Goal: Communication & Community: Connect with others

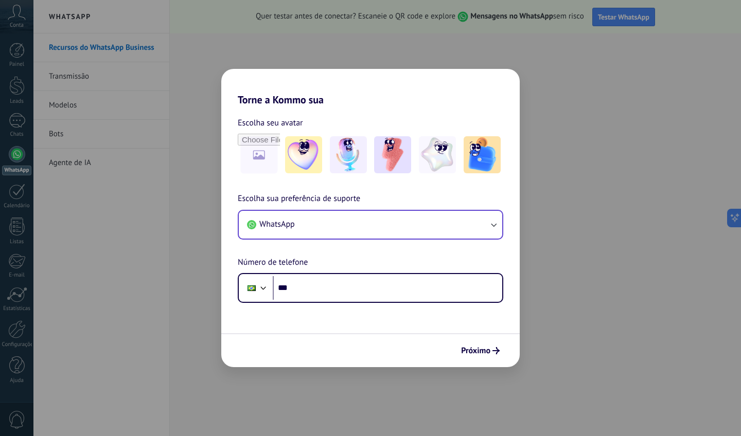
click at [294, 229] on span "WhatsApp" at bounding box center [276, 224] width 35 height 10
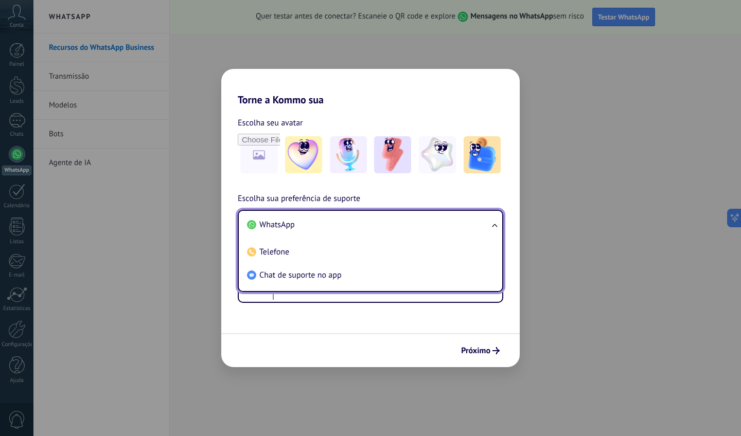
click at [294, 229] on span "WhatsApp" at bounding box center [276, 225] width 35 height 10
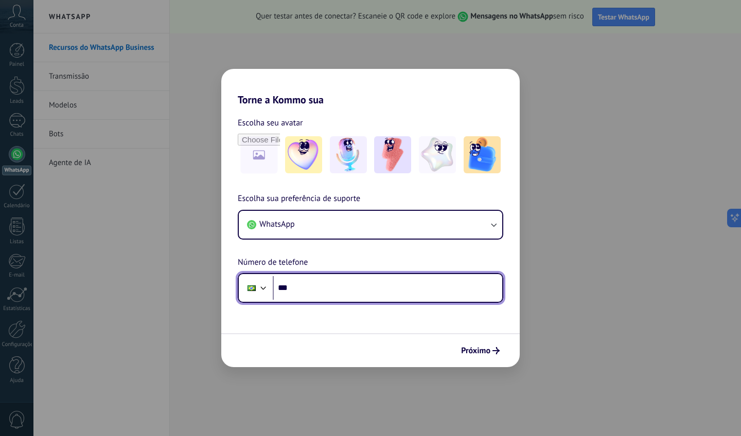
click at [301, 295] on input "***" at bounding box center [387, 288] width 229 height 24
type input "**********"
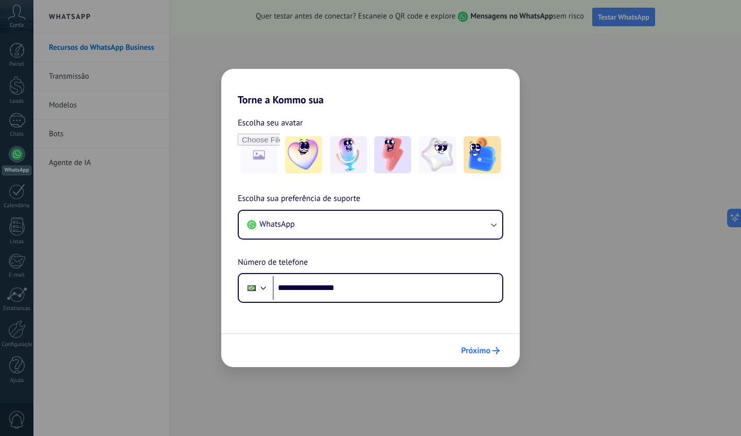
click at [478, 348] on span "Próximo" at bounding box center [475, 350] width 29 height 7
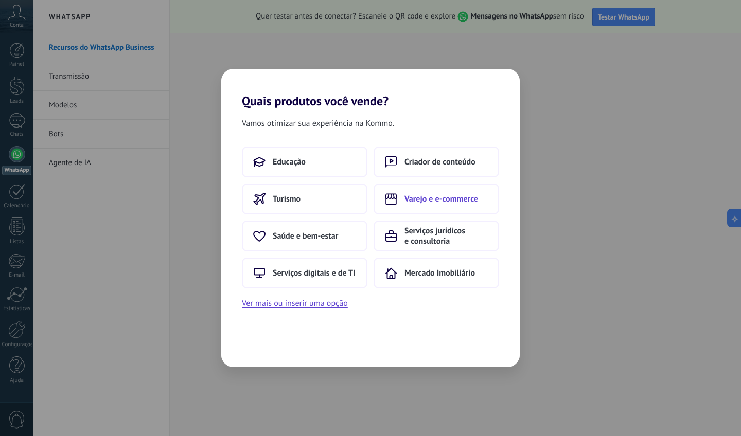
click at [470, 204] on button "Varejo e e-commerce" at bounding box center [436, 199] width 126 height 31
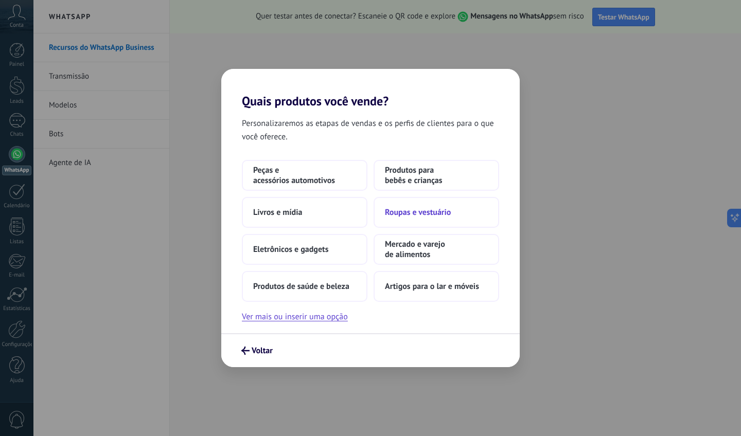
click at [431, 216] on span "Roupas e vestuário" at bounding box center [418, 212] width 66 height 10
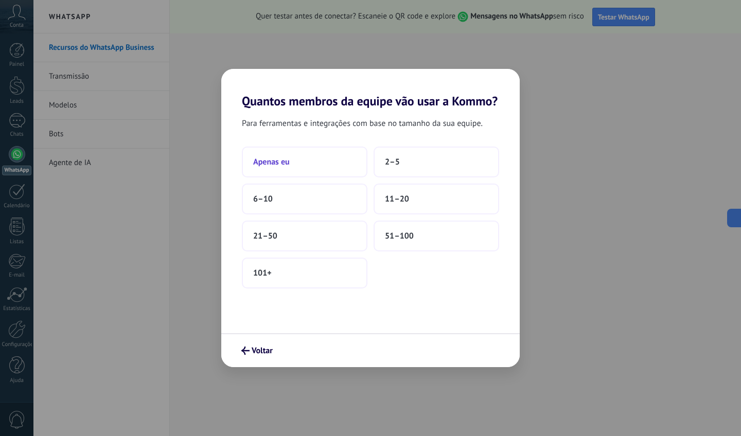
click at [339, 165] on button "Apenas eu" at bounding box center [305, 162] width 126 height 31
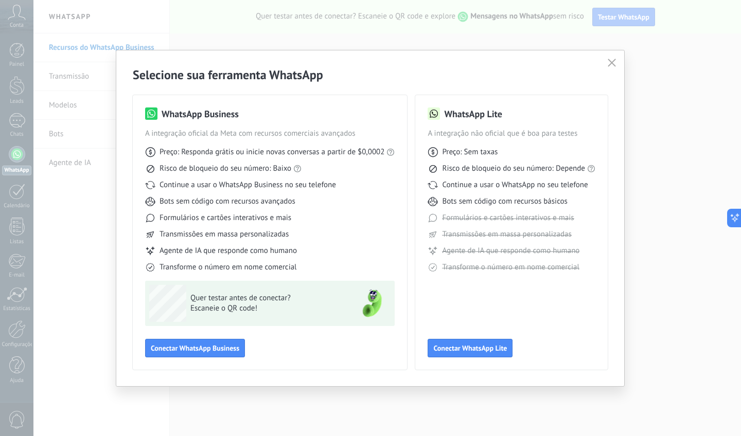
click at [612, 66] on icon "button" at bounding box center [611, 63] width 8 height 8
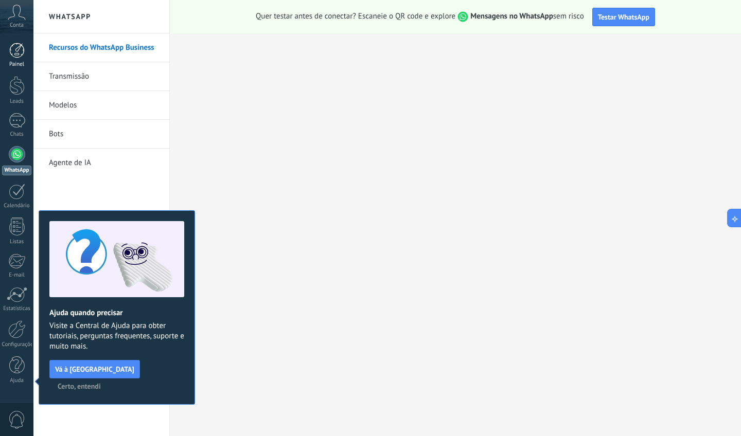
click at [13, 61] on div "Painel" at bounding box center [17, 64] width 30 height 7
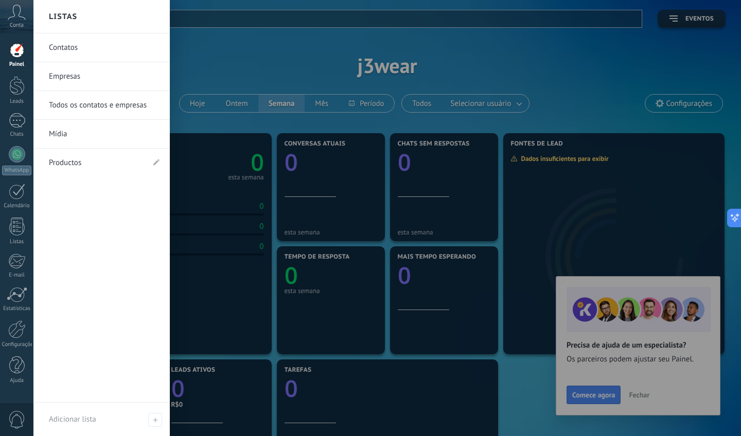
click at [422, 51] on div at bounding box center [403, 218] width 741 height 436
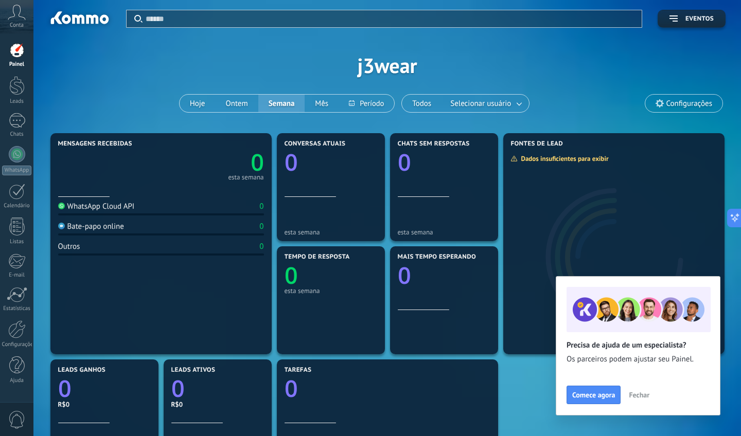
click at [644, 395] on span "Fechar" at bounding box center [639, 394] width 21 height 7
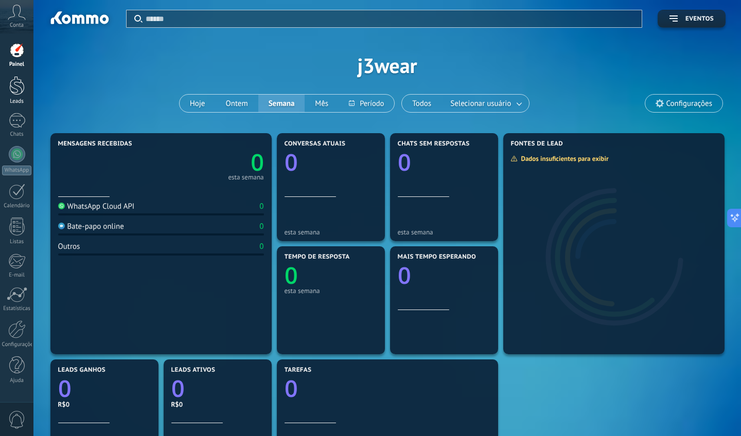
click at [18, 85] on div at bounding box center [16, 85] width 15 height 19
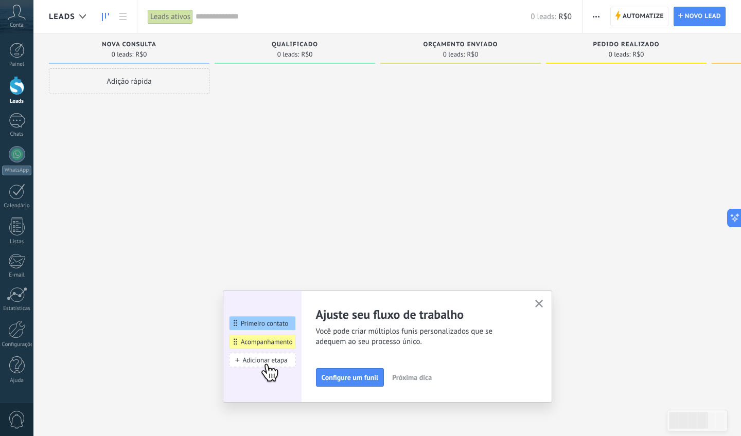
click at [537, 303] on icon "button" at bounding box center [539, 304] width 8 height 8
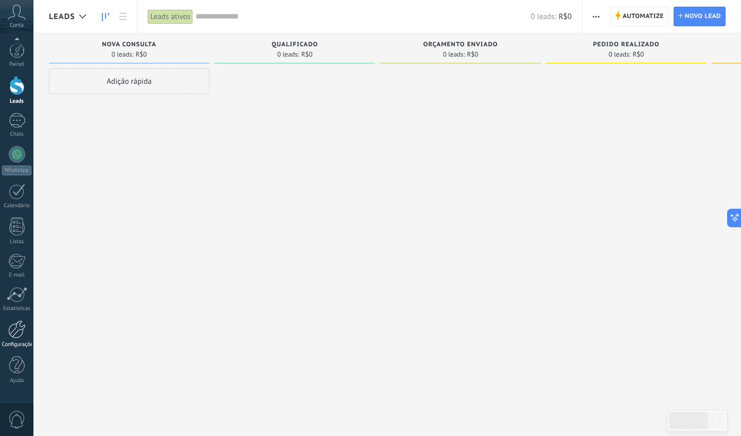
scroll to position [27, 0]
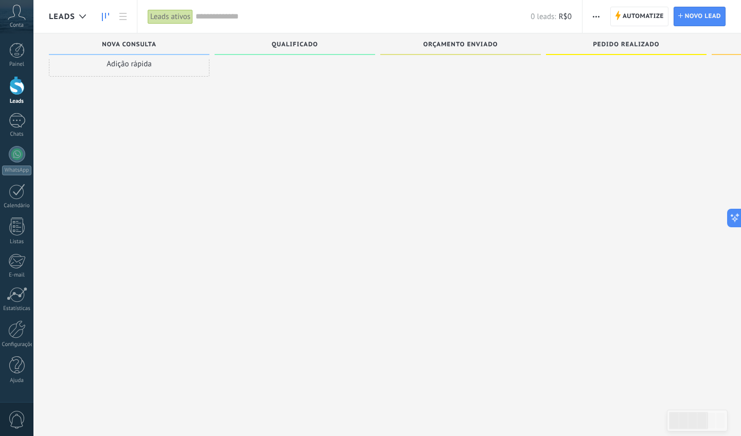
click at [176, 309] on div "Adição rápida" at bounding box center [129, 202] width 160 height 302
click at [16, 19] on icon at bounding box center [17, 12] width 18 height 15
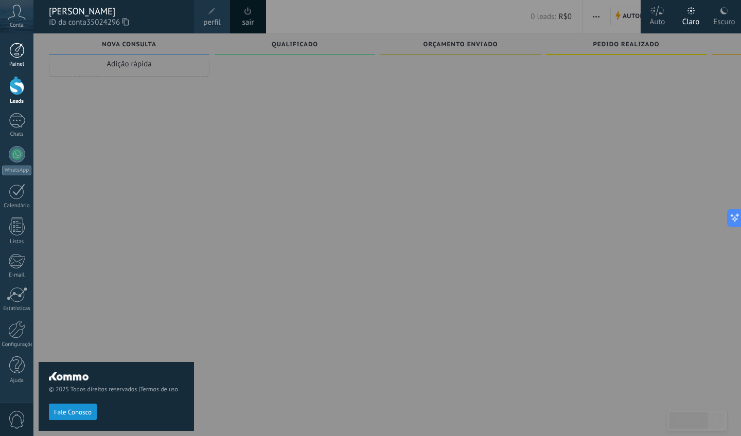
click at [20, 44] on div at bounding box center [16, 50] width 15 height 15
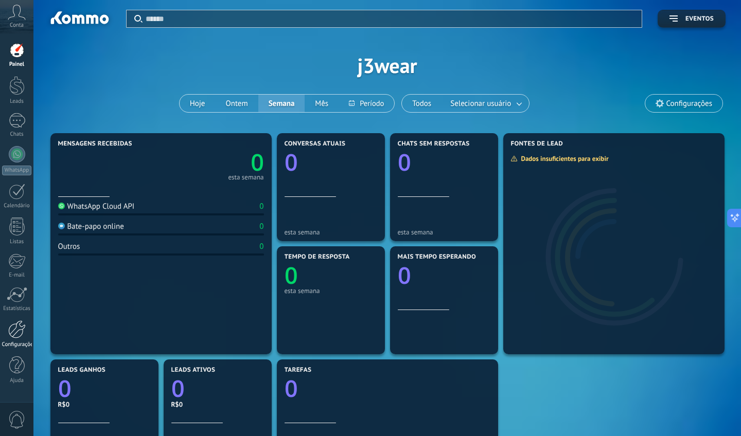
click at [16, 335] on div at bounding box center [16, 329] width 17 height 18
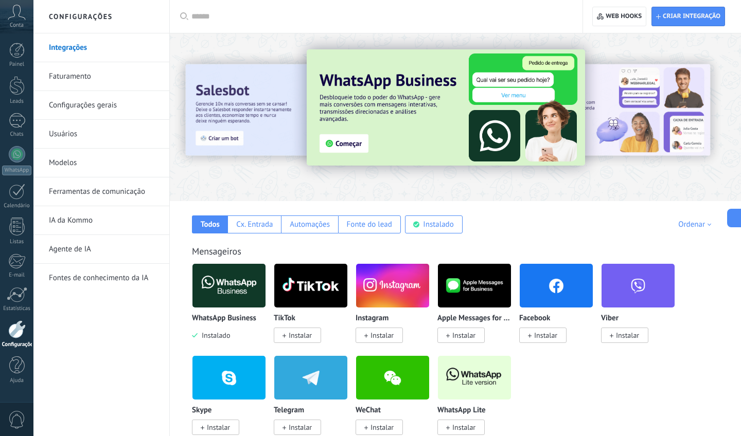
click at [700, 223] on div "Ordenar" at bounding box center [696, 225] width 37 height 10
click at [579, 239] on div "Mensageiros WhatsApp Business Instalado TikTok Instalar Instagram Instalar Appl…" at bounding box center [455, 330] width 550 height 210
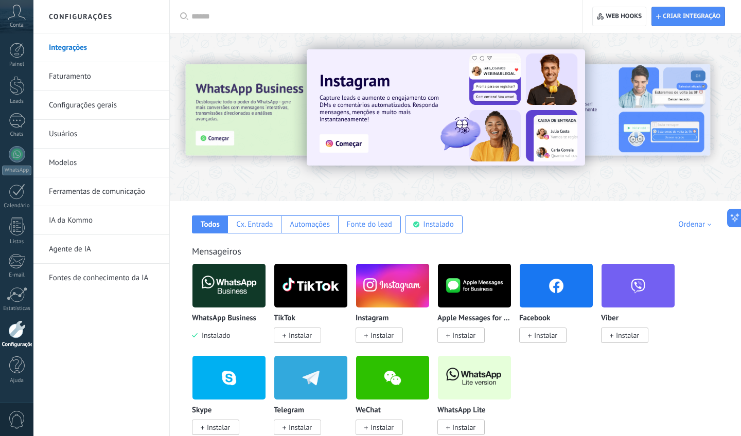
click at [85, 81] on link "Faturamento" at bounding box center [104, 76] width 110 height 29
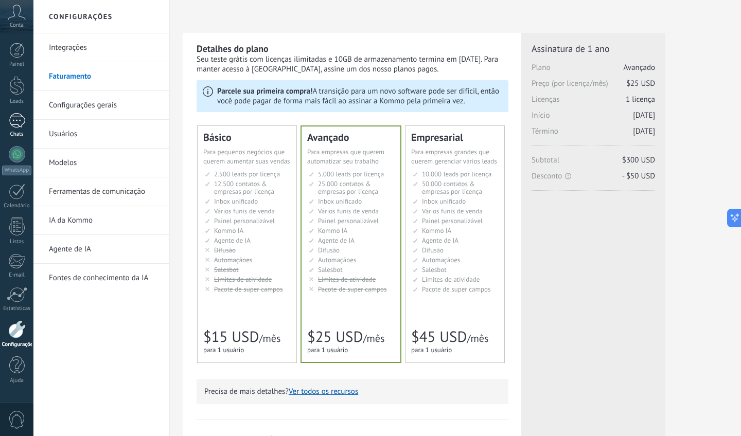
click at [15, 124] on div at bounding box center [17, 120] width 16 height 15
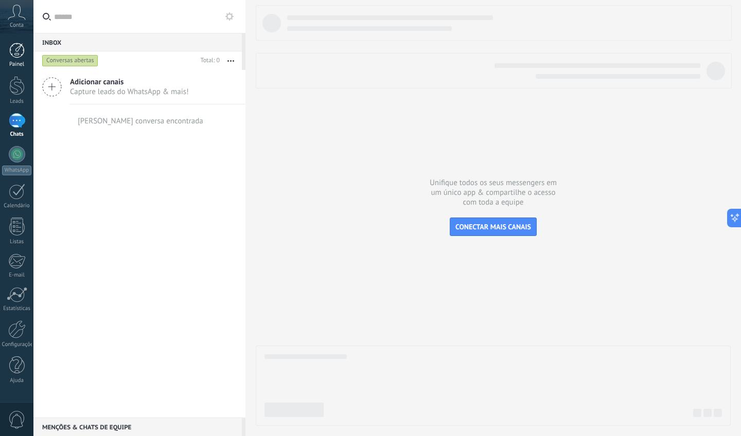
click at [23, 63] on div "Painel" at bounding box center [17, 64] width 30 height 7
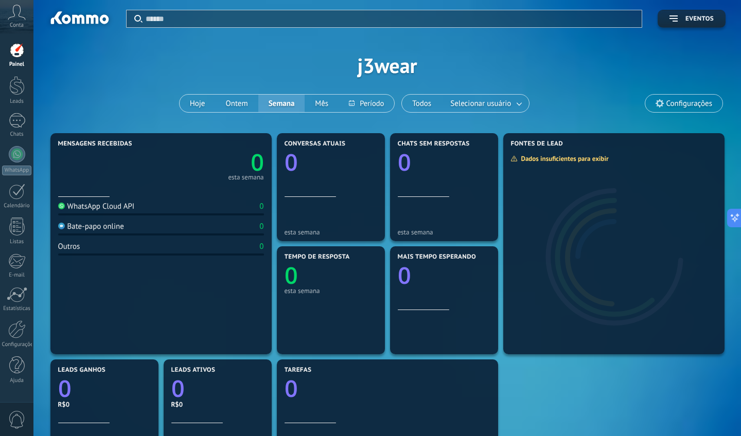
click at [670, 99] on span "Configurações" at bounding box center [689, 103] width 46 height 9
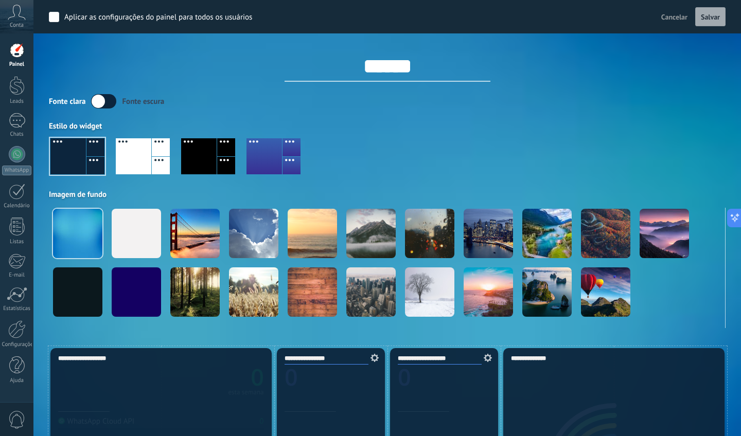
click at [150, 153] on div at bounding box center [133, 156] width 35 height 36
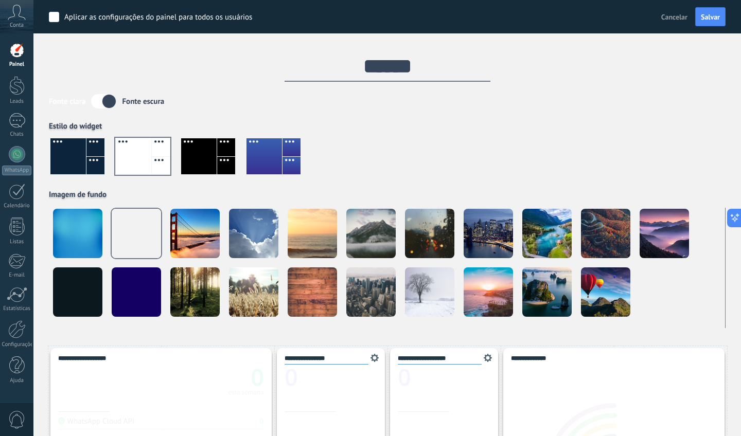
click at [76, 151] on div at bounding box center [67, 156] width 35 height 36
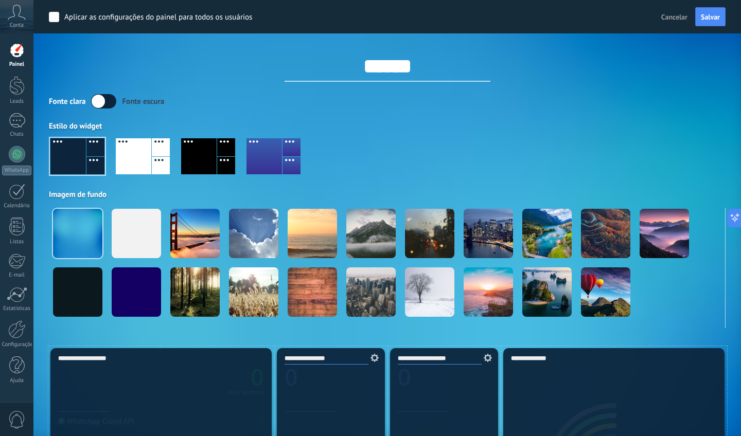
click at [223, 157] on div at bounding box center [226, 166] width 18 height 18
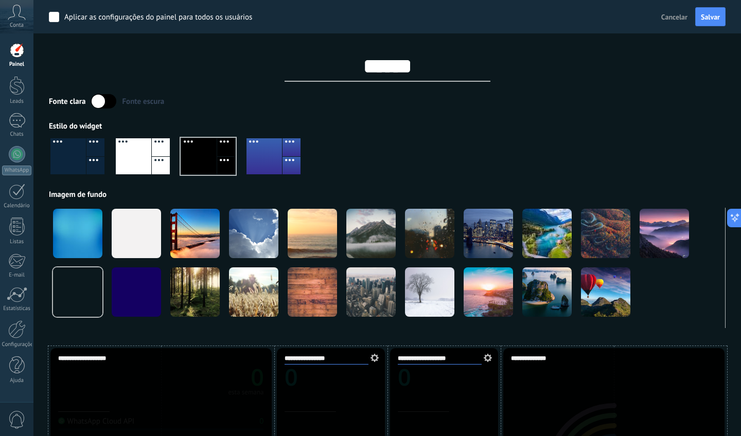
click at [84, 166] on div at bounding box center [67, 156] width 35 height 36
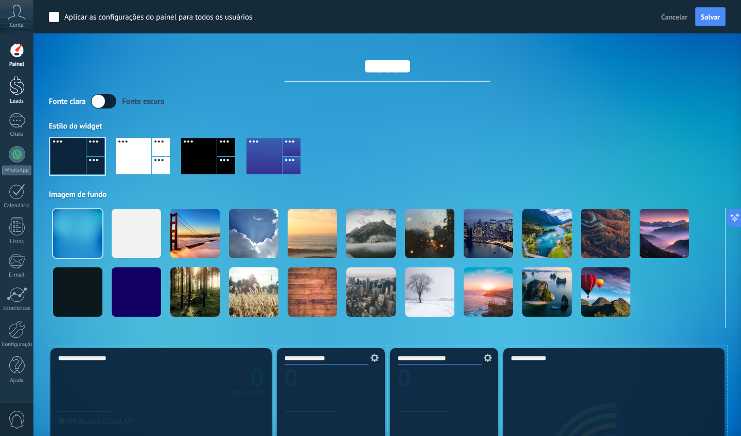
click at [17, 93] on div at bounding box center [16, 85] width 15 height 19
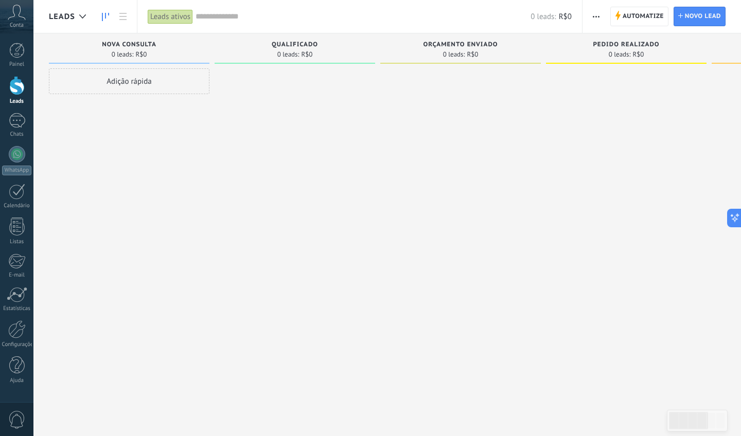
click at [257, 39] on div "Qualificado 0 leads: R$0" at bounding box center [295, 48] width 160 height 30
click at [272, 53] on div "0 leads: R$0" at bounding box center [295, 54] width 150 height 9
click at [286, 46] on span "Qualificado" at bounding box center [295, 44] width 46 height 7
click at [215, 16] on input "text" at bounding box center [362, 16] width 335 height 11
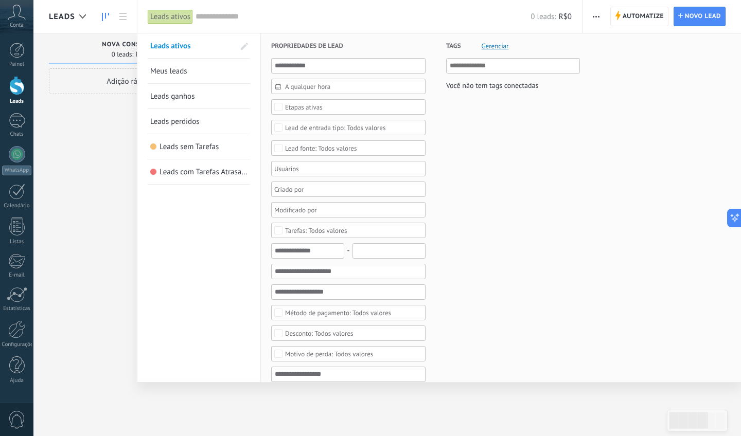
click at [105, 148] on div at bounding box center [370, 218] width 741 height 436
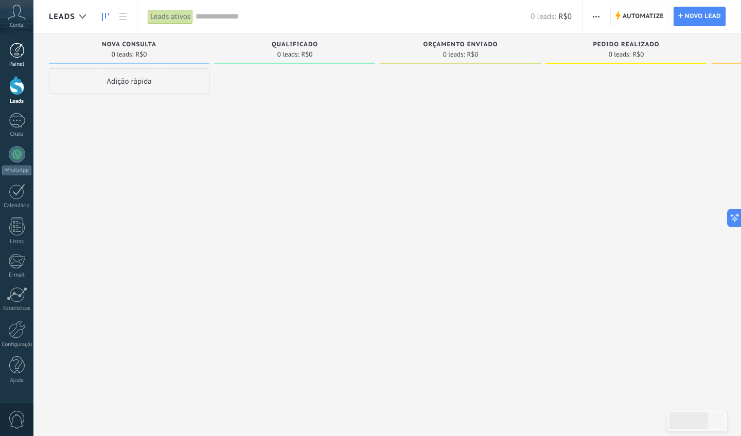
click at [27, 49] on link "Painel" at bounding box center [16, 55] width 33 height 25
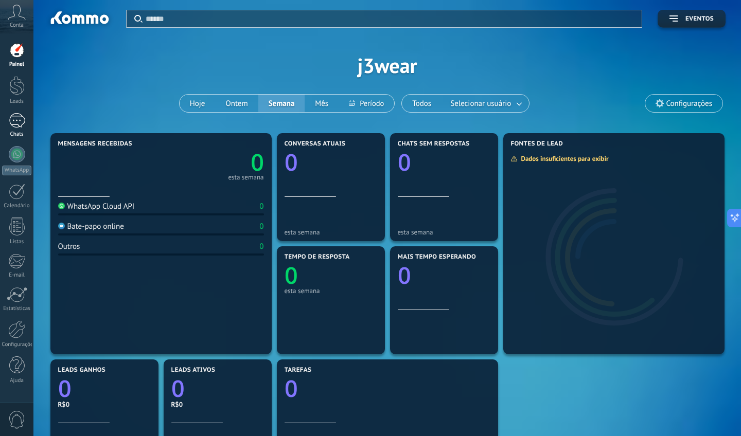
click at [17, 134] on div "Chats" at bounding box center [17, 134] width 30 height 7
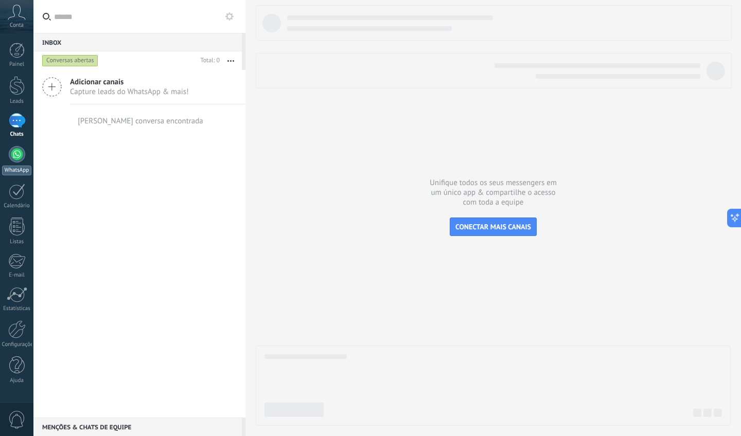
click at [23, 168] on div "WhatsApp" at bounding box center [16, 171] width 29 height 10
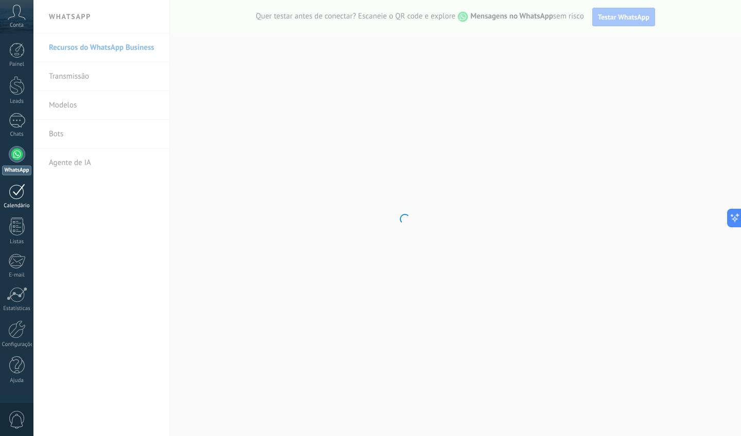
click at [23, 199] on div at bounding box center [17, 192] width 16 height 16
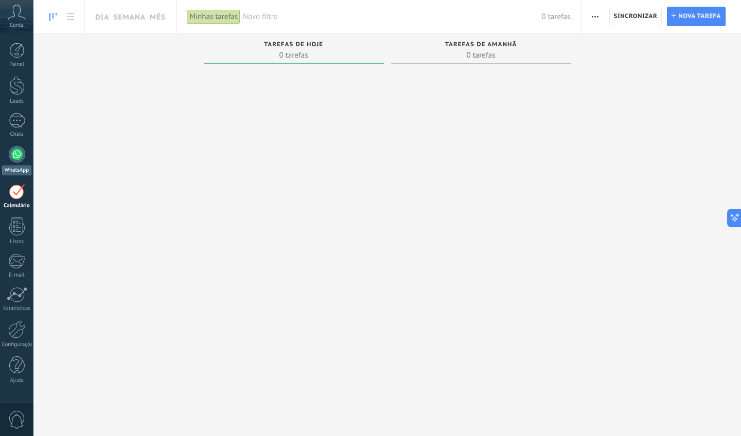
click at [10, 154] on div at bounding box center [17, 154] width 16 height 16
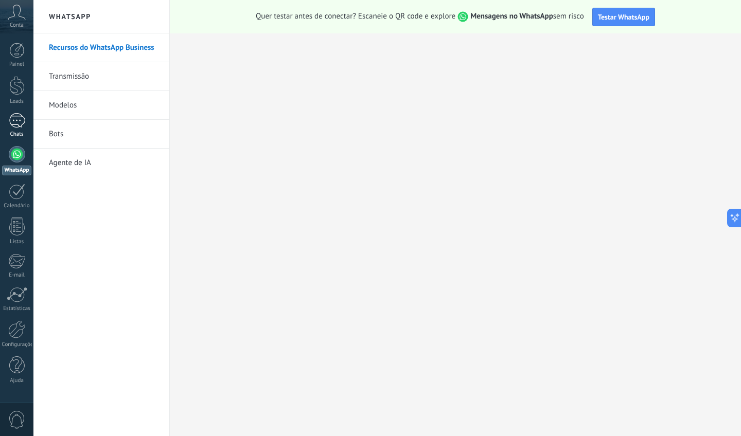
click at [23, 116] on div at bounding box center [17, 120] width 16 height 15
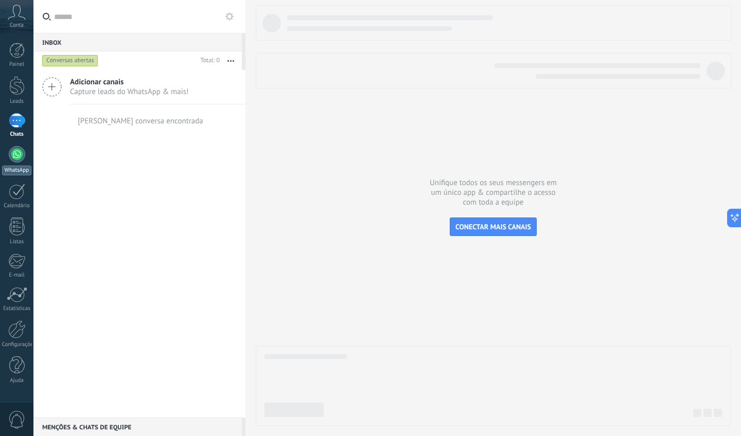
click at [21, 161] on div at bounding box center [17, 154] width 16 height 16
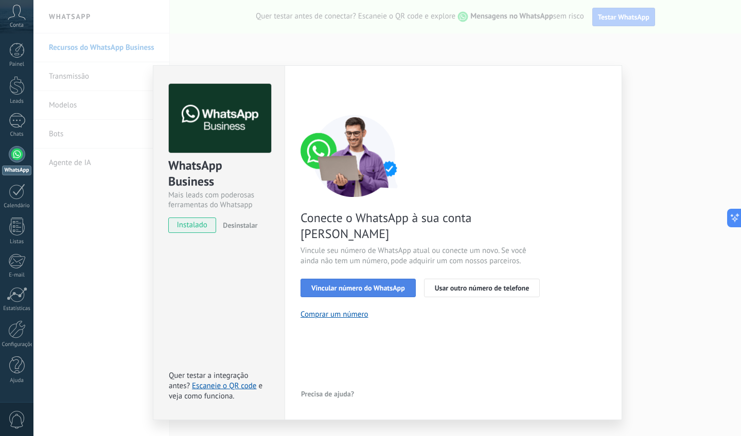
click at [394, 284] on span "Vincular número do WhatsApp" at bounding box center [358, 287] width 94 height 7
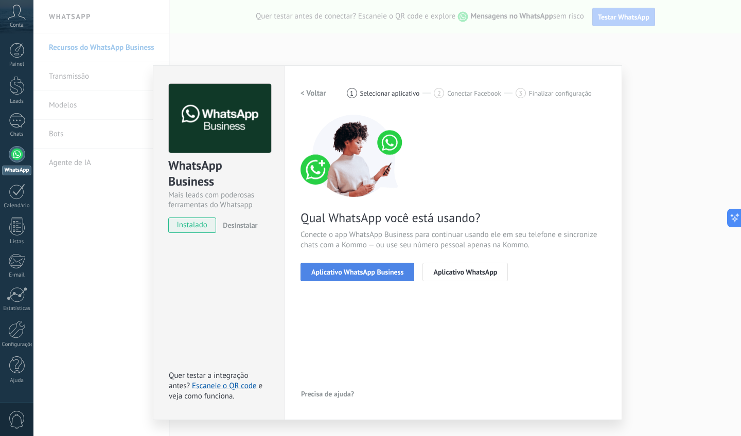
click at [371, 270] on span "Aplicativo WhatsApp Business" at bounding box center [357, 272] width 92 height 7
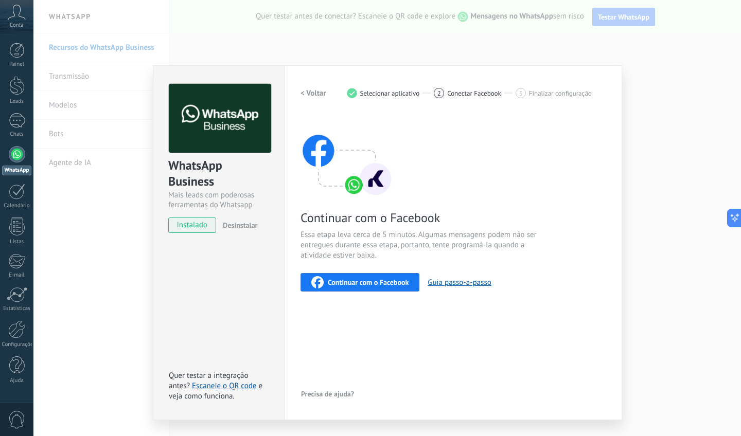
click at [406, 285] on span "Continuar com o Facebook" at bounding box center [368, 282] width 81 height 7
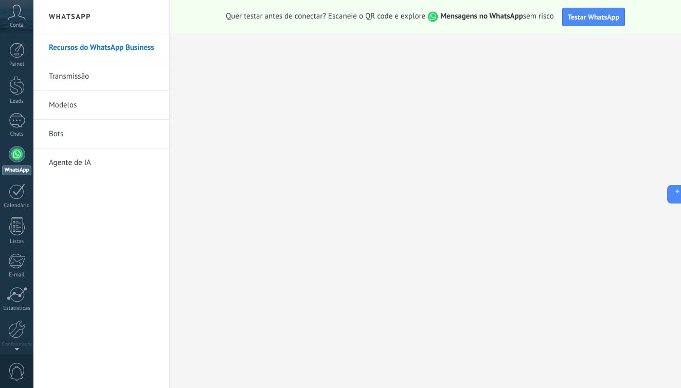
click at [20, 15] on icon at bounding box center [17, 12] width 18 height 15
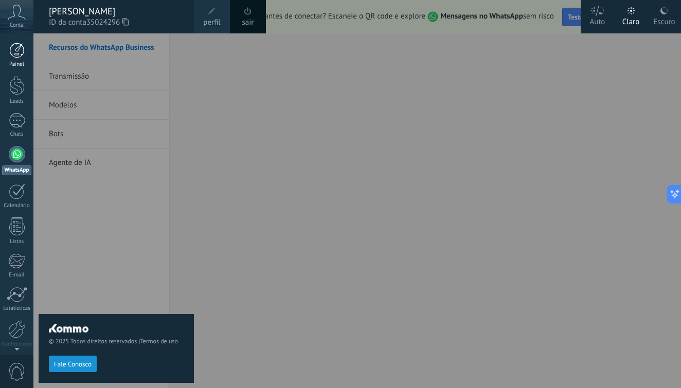
click at [30, 57] on link "Painel" at bounding box center [16, 55] width 33 height 25
